Goal: Task Accomplishment & Management: Manage account settings

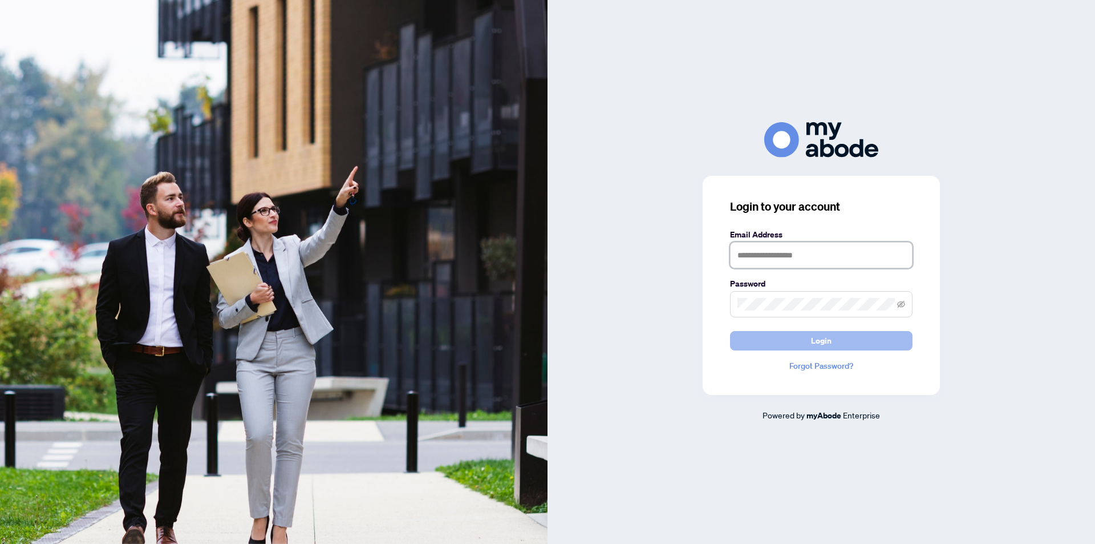
type input "**********"
click at [824, 341] on span "Login" at bounding box center [821, 340] width 21 height 18
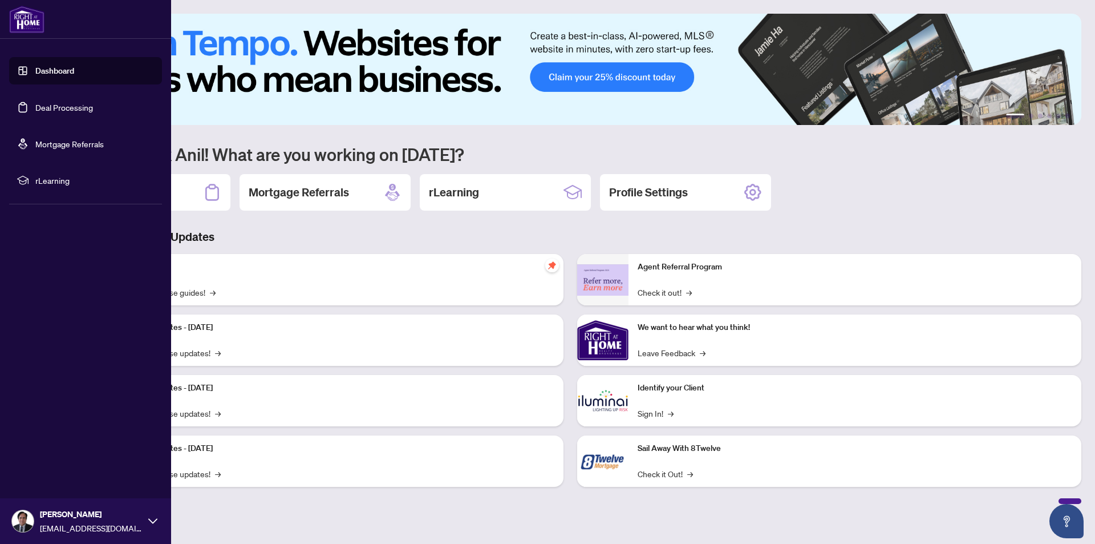
click at [63, 110] on link "Deal Processing" at bounding box center [64, 107] width 58 height 10
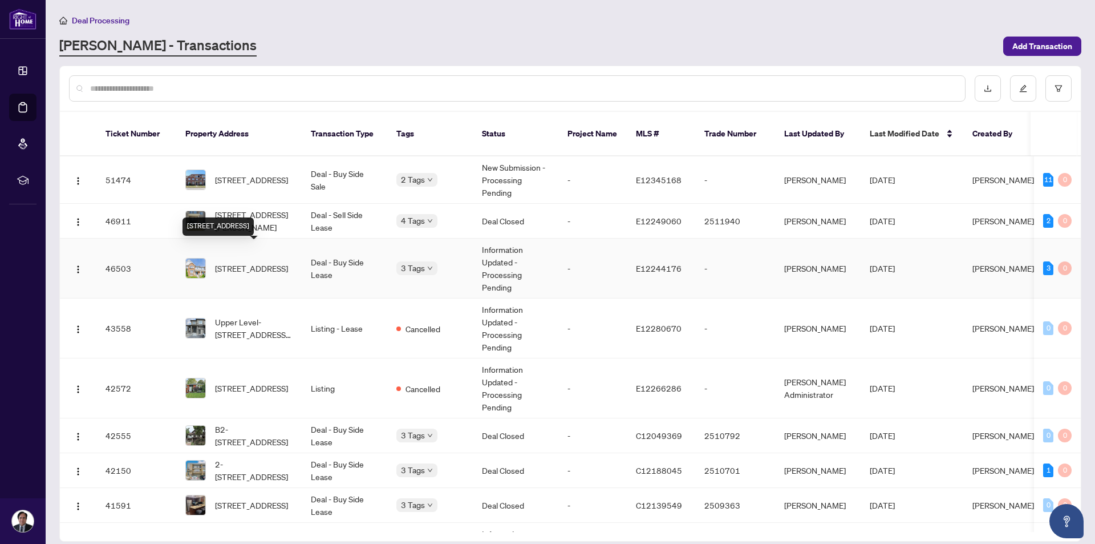
click at [238, 262] on span "[STREET_ADDRESS]" at bounding box center [251, 268] width 73 height 13
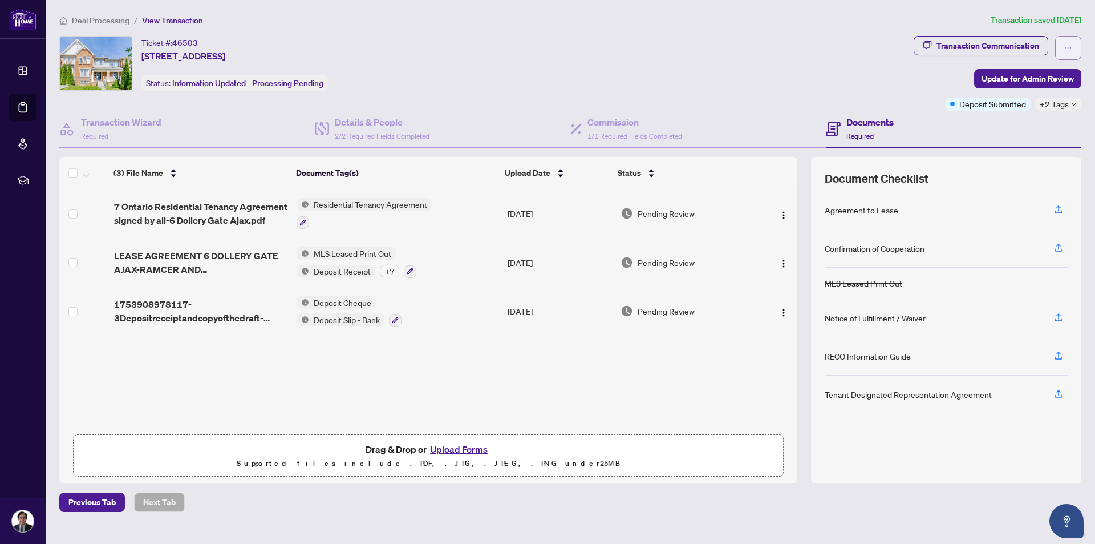
click at [1069, 47] on icon "ellipsis" at bounding box center [1068, 48] width 8 height 8
click at [972, 46] on div "Transaction Communication" at bounding box center [988, 46] width 103 height 18
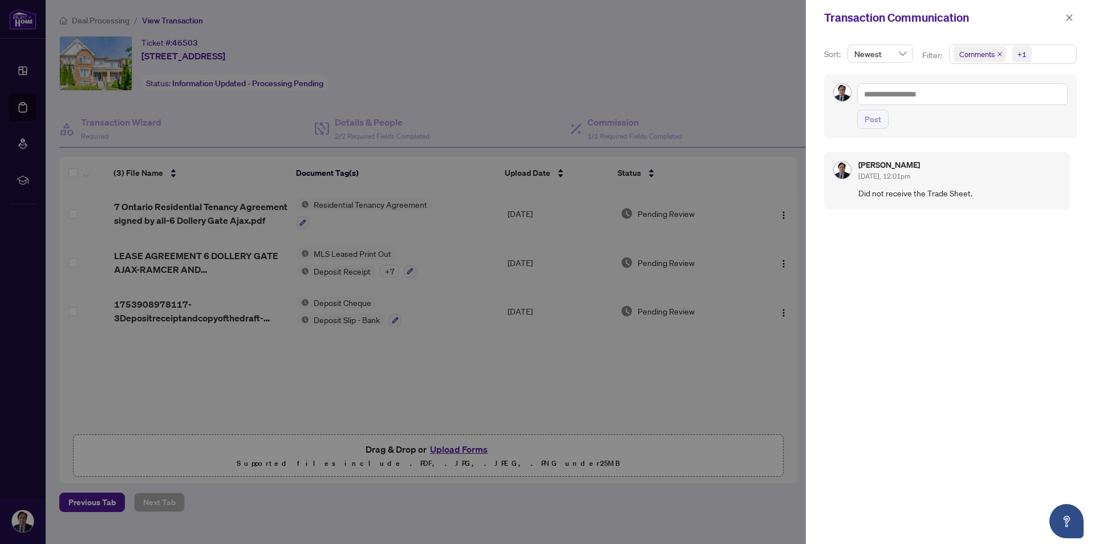
click at [758, 29] on div at bounding box center [547, 272] width 1095 height 544
click at [1068, 18] on icon "close" at bounding box center [1069, 18] width 8 height 8
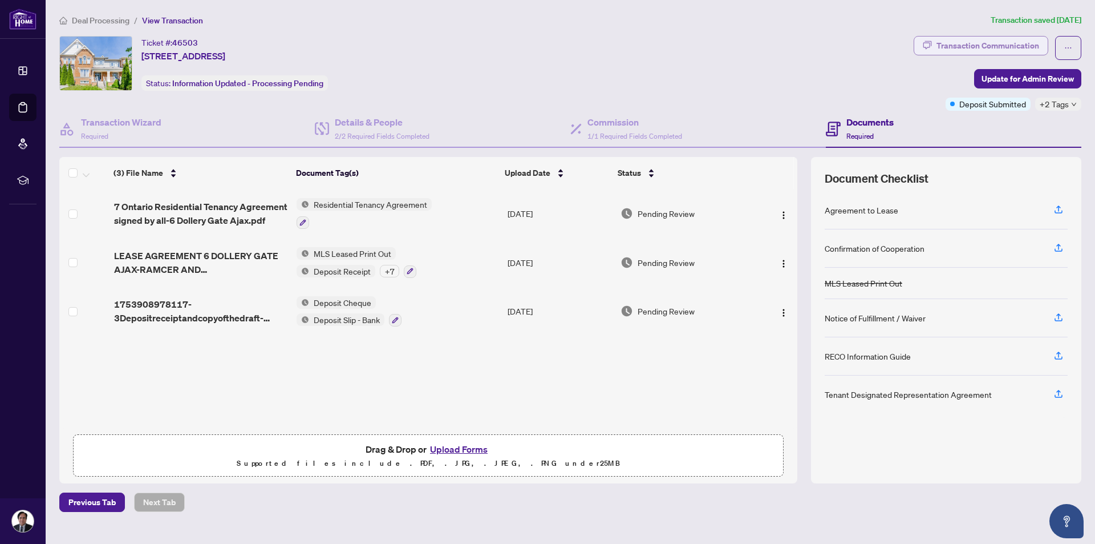
click at [1009, 46] on div "Transaction Communication" at bounding box center [988, 46] width 103 height 18
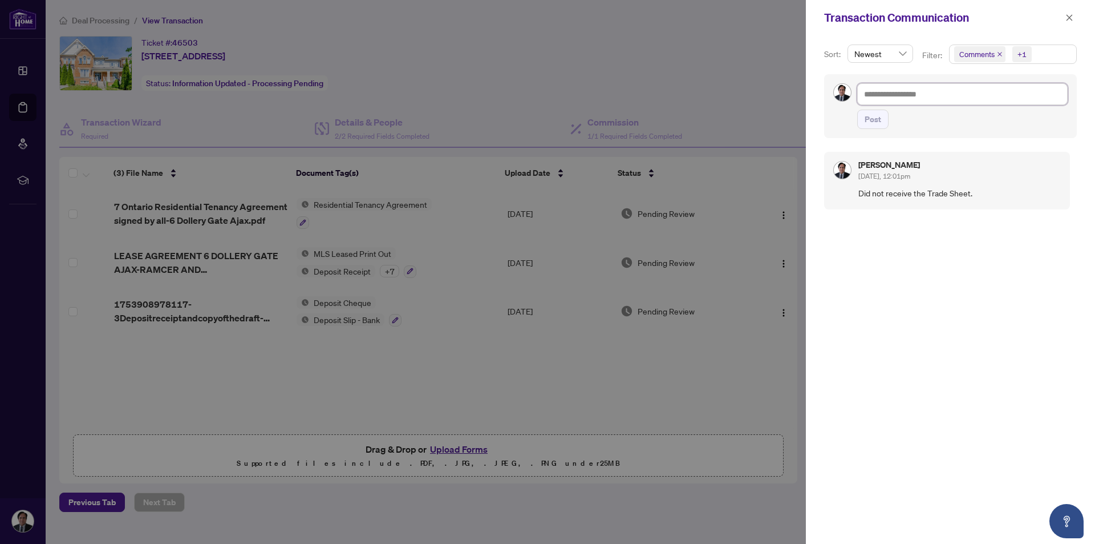
click at [917, 92] on textarea at bounding box center [962, 94] width 210 height 22
click at [788, 80] on div at bounding box center [547, 272] width 1095 height 544
click at [1068, 17] on icon "close" at bounding box center [1070, 17] width 6 height 6
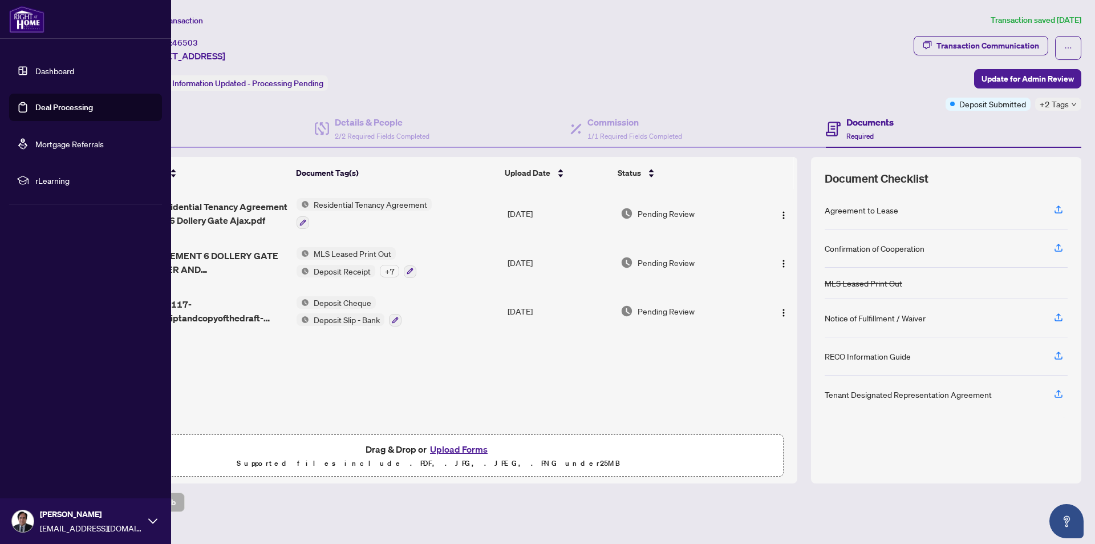
click at [61, 110] on link "Deal Processing" at bounding box center [64, 107] width 58 height 10
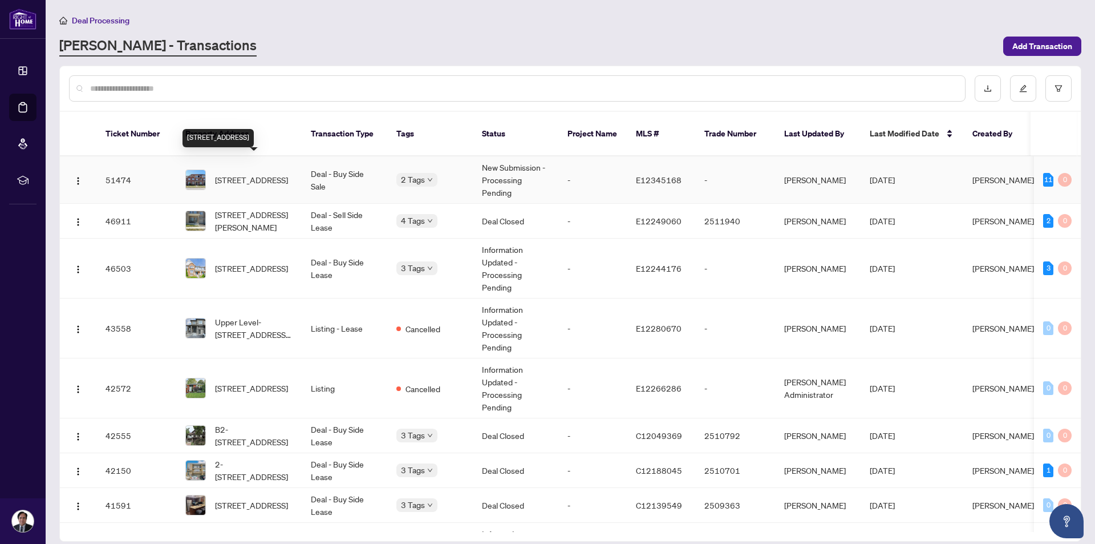
click at [247, 173] on span "[STREET_ADDRESS]" at bounding box center [251, 179] width 73 height 13
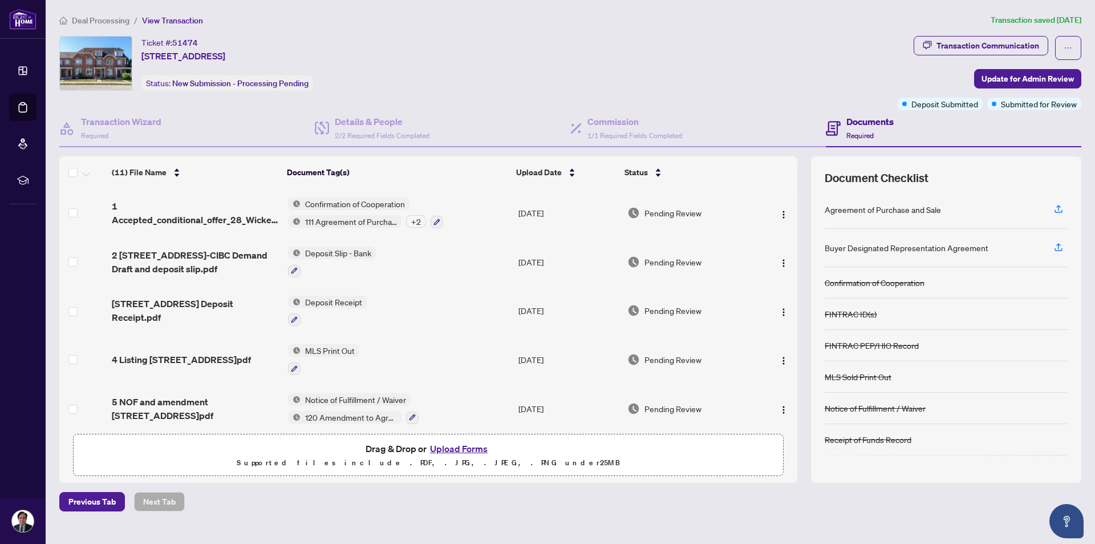
click at [675, 38] on div "Ticket #: 51474 [STREET_ADDRESS] Status: New Submission - Processing Pending" at bounding box center [476, 63] width 834 height 55
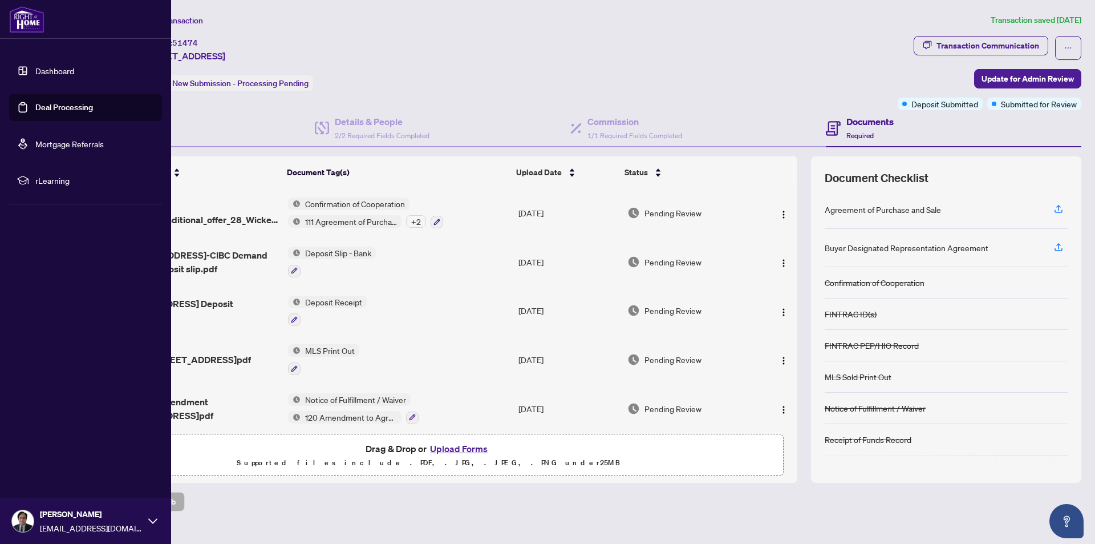
click at [59, 106] on link "Deal Processing" at bounding box center [64, 107] width 58 height 10
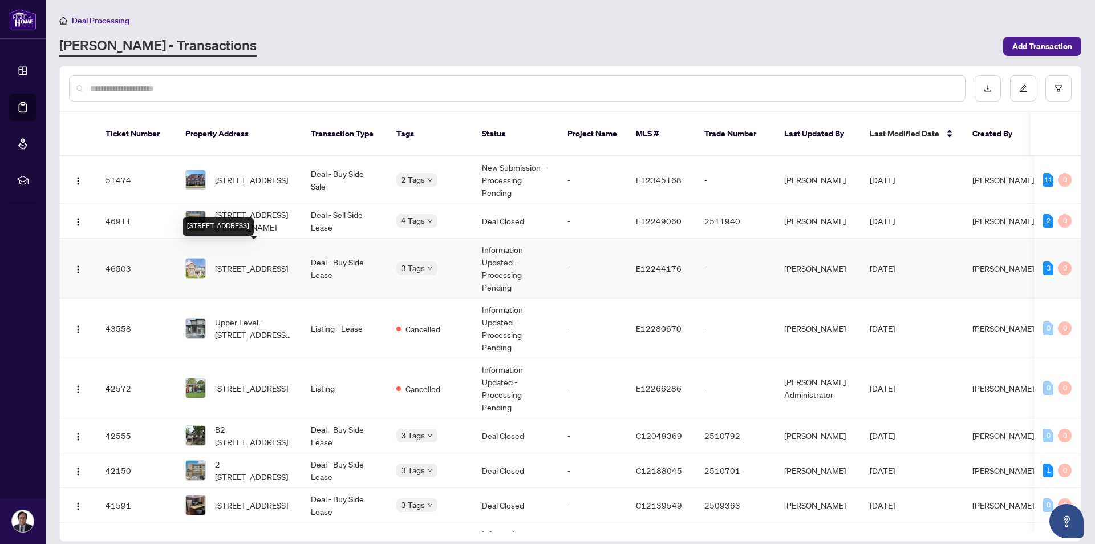
click at [242, 262] on span "[STREET_ADDRESS]" at bounding box center [251, 268] width 73 height 13
